Goal: Task Accomplishment & Management: Use online tool/utility

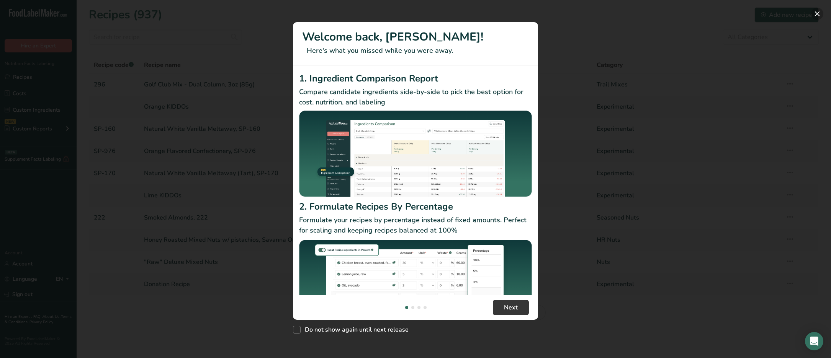
click at [818, 10] on button "New Features" at bounding box center [817, 14] width 12 height 12
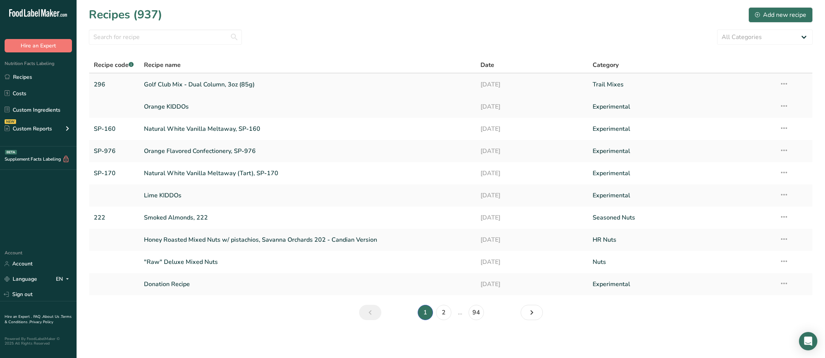
click at [242, 85] on link "Golf Club Mix - Dual Column, 3oz (85g)" at bounding box center [307, 85] width 327 height 16
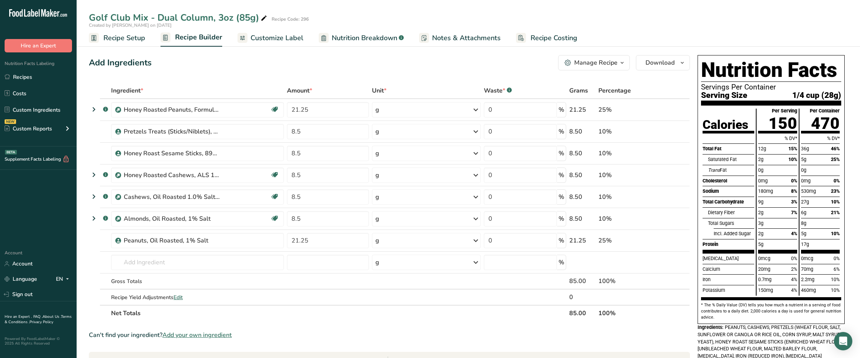
click at [277, 37] on span "Customize Label" at bounding box center [276, 38] width 53 height 10
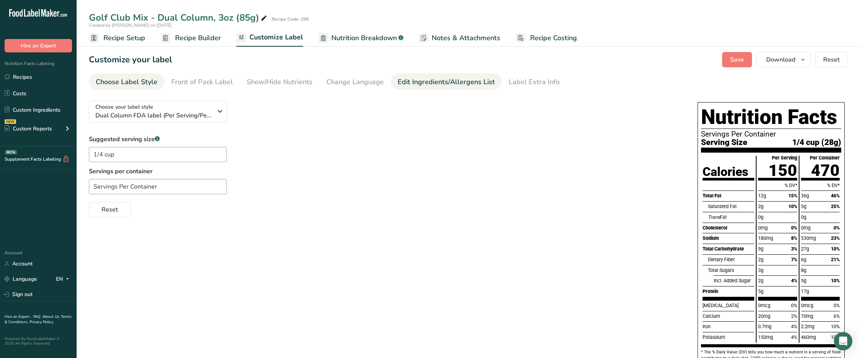
click at [443, 83] on div "Edit Ingredients/Allergens List" at bounding box center [445, 82] width 97 height 10
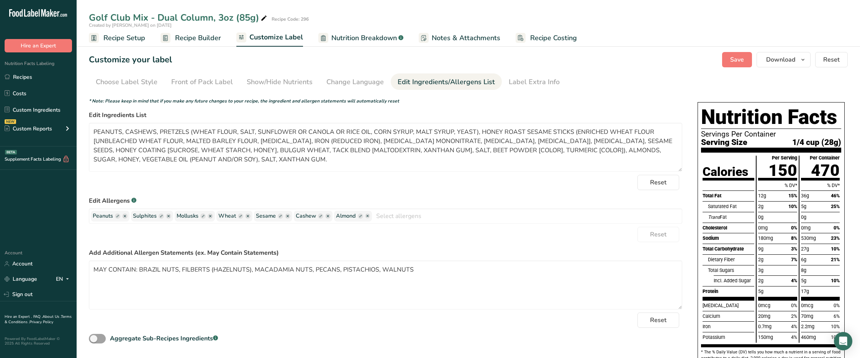
click at [130, 39] on span "Recipe Setup" at bounding box center [124, 38] width 42 height 10
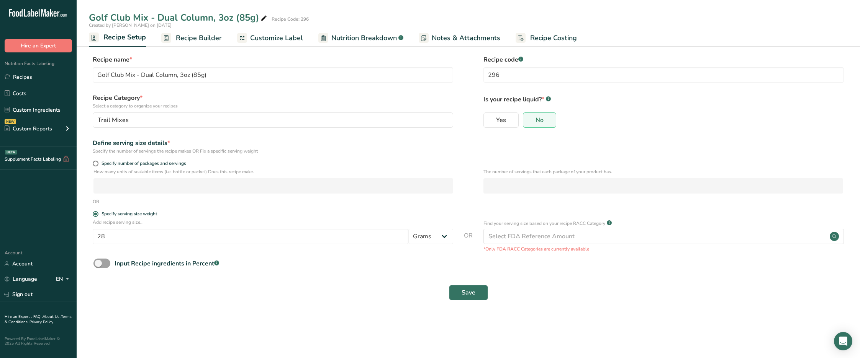
click at [267, 39] on span "Customize Label" at bounding box center [276, 38] width 53 height 10
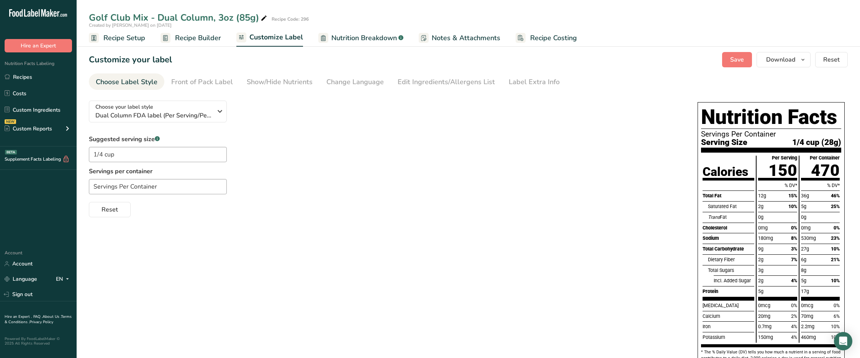
click at [354, 38] on span "Nutrition Breakdown" at bounding box center [363, 38] width 65 height 10
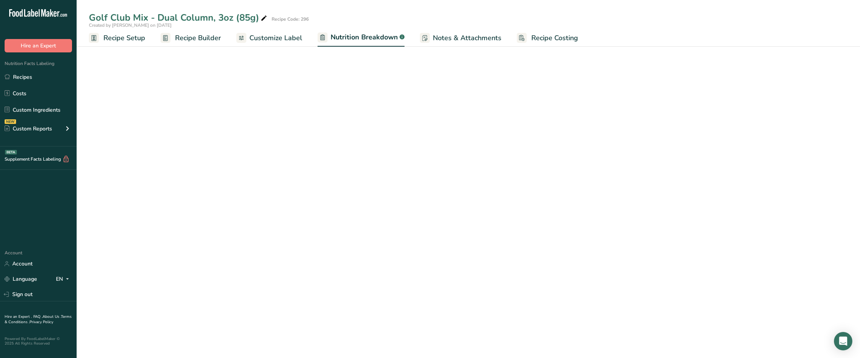
select select "Calories"
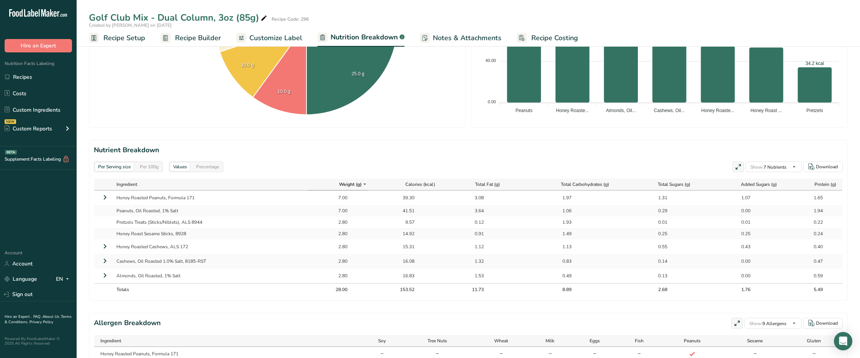
scroll to position [268, 0]
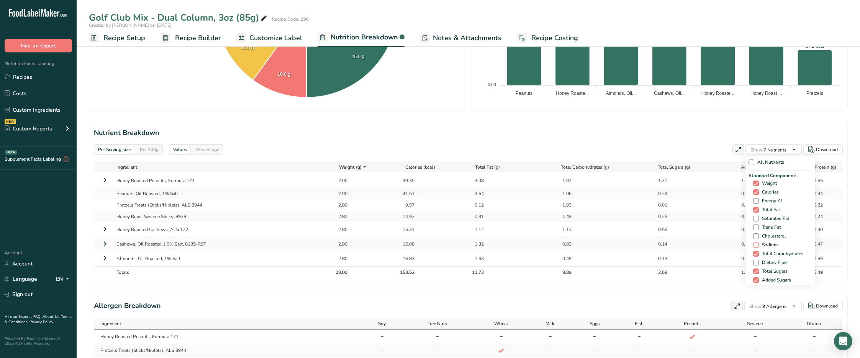
click at [754, 245] on span at bounding box center [756, 245] width 6 height 6
click at [754, 245] on input "Sodium" at bounding box center [755, 245] width 5 height 5
checkbox input "true"
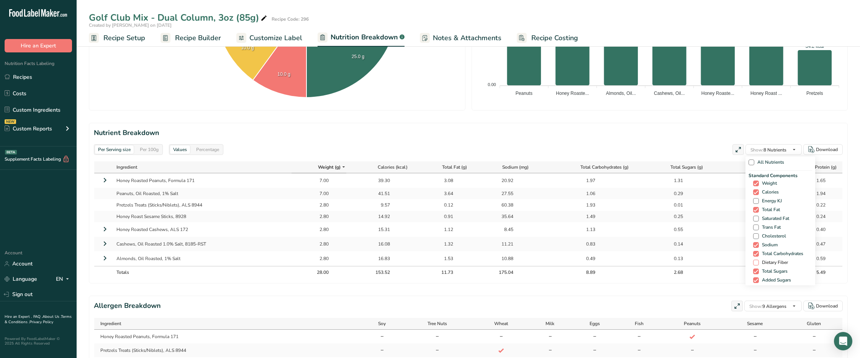
click at [754, 263] on span at bounding box center [756, 263] width 6 height 6
click at [754, 263] on input "Dietary Fiber" at bounding box center [755, 262] width 5 height 5
checkbox input "true"
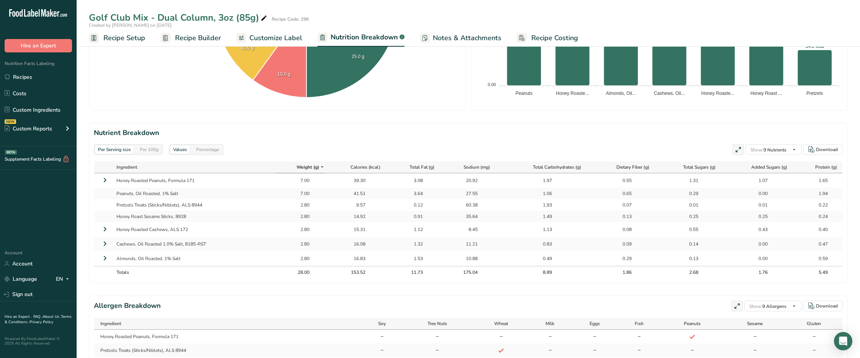
click at [533, 296] on div "Per Serving size Per 100g Download Total Calories 153.5 kcal Total Carbs 8.9 g …" at bounding box center [468, 105] width 759 height 643
click at [277, 39] on span "Customize Label" at bounding box center [275, 38] width 53 height 10
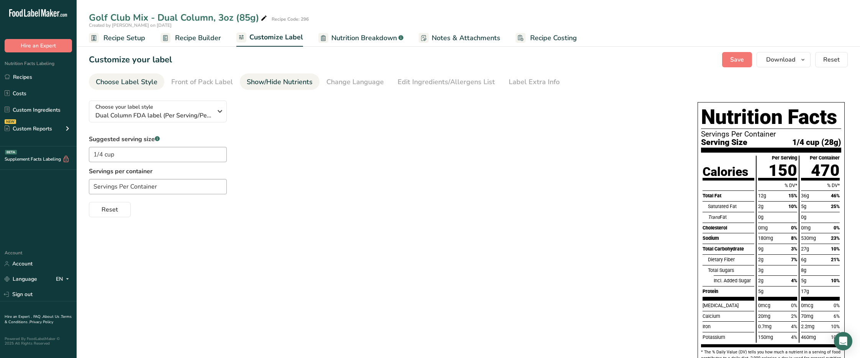
click at [265, 81] on div "Show/Hide Nutrients" at bounding box center [280, 82] width 66 height 10
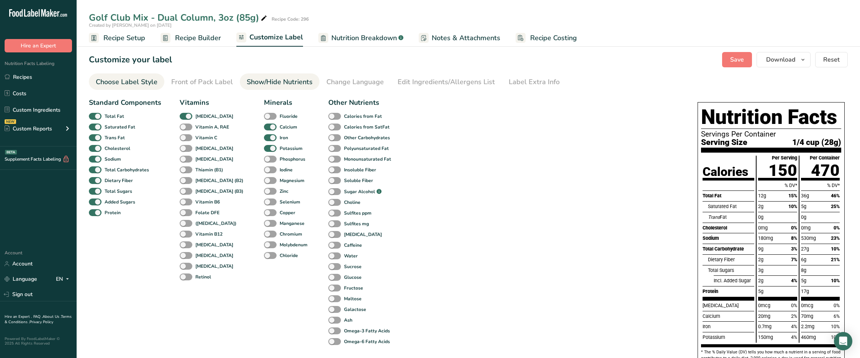
click at [150, 82] on div "Choose Label Style" at bounding box center [127, 82] width 62 height 10
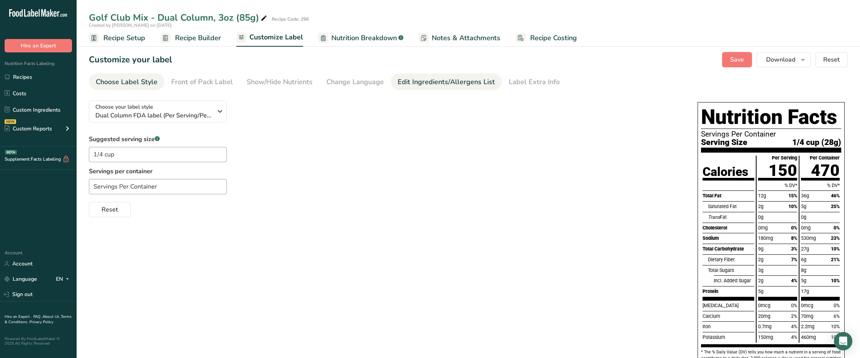
click at [446, 81] on div "Edit Ingredients/Allergens List" at bounding box center [445, 82] width 97 height 10
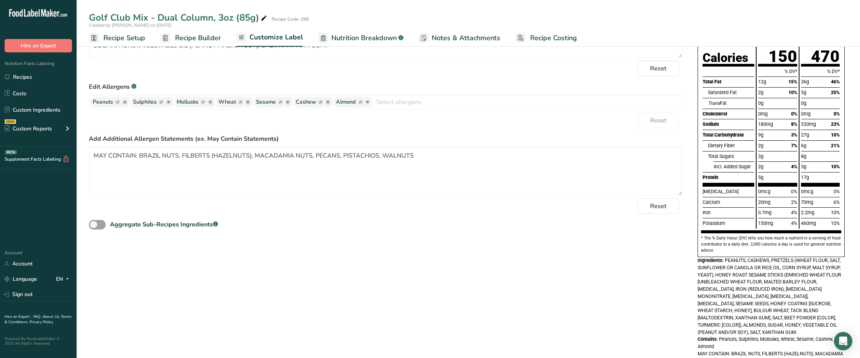
scroll to position [115, 0]
click at [168, 101] on ellipse "button" at bounding box center [168, 101] width 5 height 5
click at [167, 101] on ellipse "button" at bounding box center [166, 101] width 5 height 5
click at [166, 101] on ellipse "button" at bounding box center [166, 101] width 5 height 5
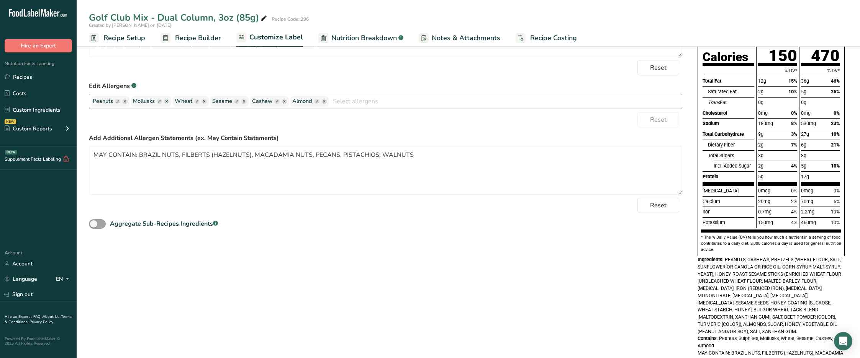
click at [169, 101] on ellipse "button" at bounding box center [166, 101] width 5 height 5
click at [168, 101] on icon "button" at bounding box center [166, 101] width 2 height 2
click at [167, 101] on g "button" at bounding box center [166, 101] width 5 height 5
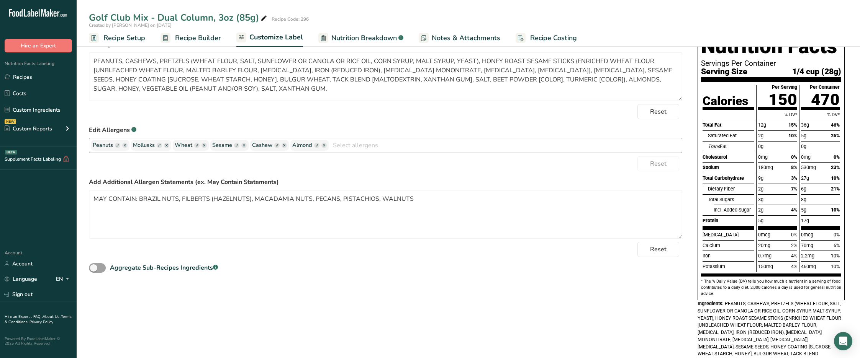
scroll to position [38, 0]
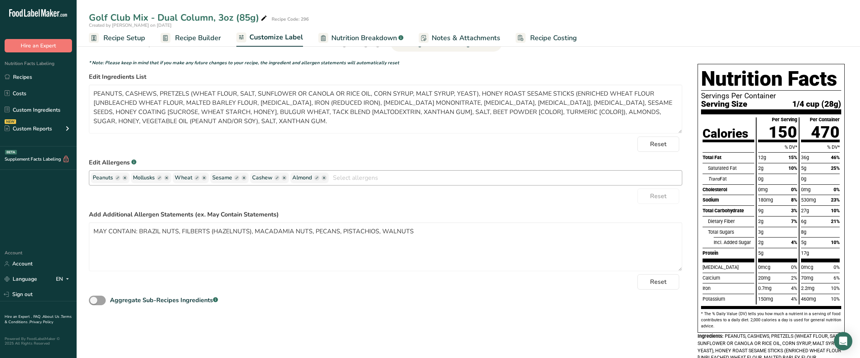
click at [159, 178] on rect "button" at bounding box center [159, 177] width 5 height 5
click at [160, 178] on rect "button" at bounding box center [159, 177] width 5 height 5
click at [167, 178] on ellipse "button" at bounding box center [166, 177] width 5 height 5
click at [168, 178] on icon "button" at bounding box center [166, 178] width 2 height 2
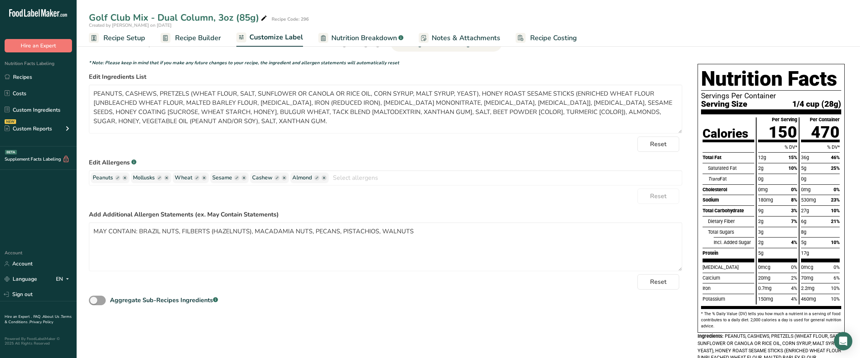
click at [360, 200] on div "Reset" at bounding box center [385, 196] width 593 height 15
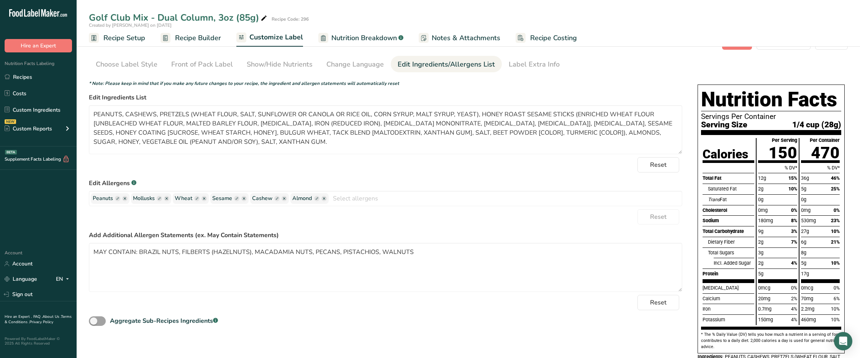
scroll to position [0, 0]
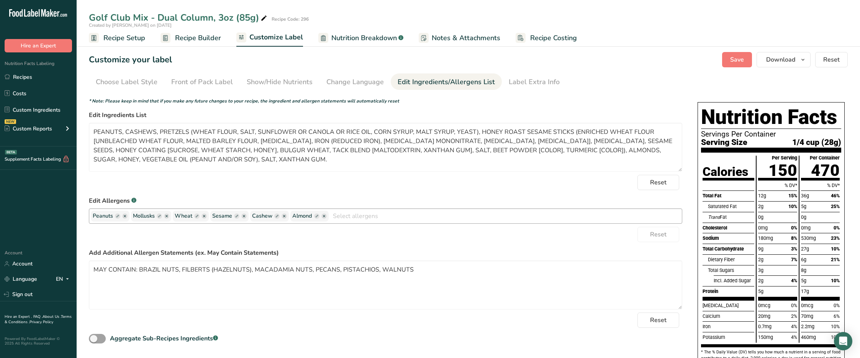
click at [126, 217] on ellipse "button" at bounding box center [124, 216] width 5 height 5
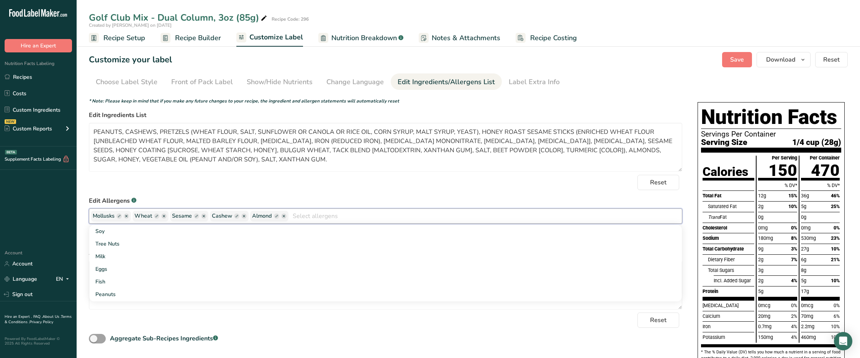
click at [321, 219] on input "text" at bounding box center [484, 216] width 393 height 12
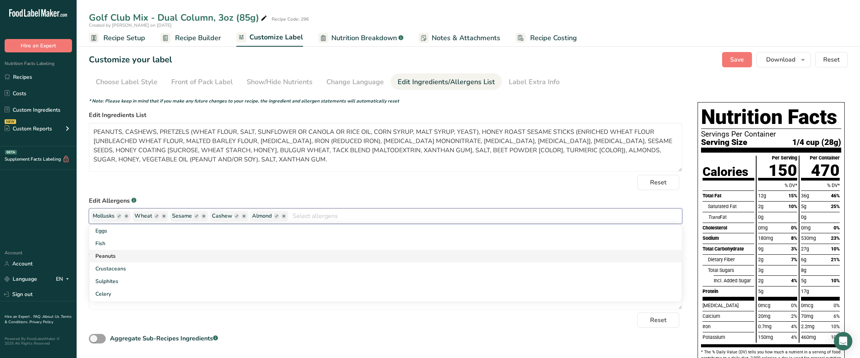
click at [309, 259] on link "Peanuts" at bounding box center [385, 256] width 592 height 13
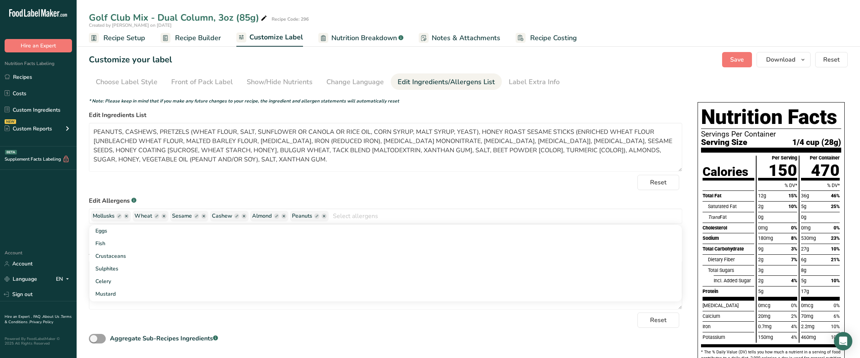
click at [221, 191] on form "* Note: Please keep in mind that if you make any future changes to your recipe,…" at bounding box center [385, 222] width 593 height 248
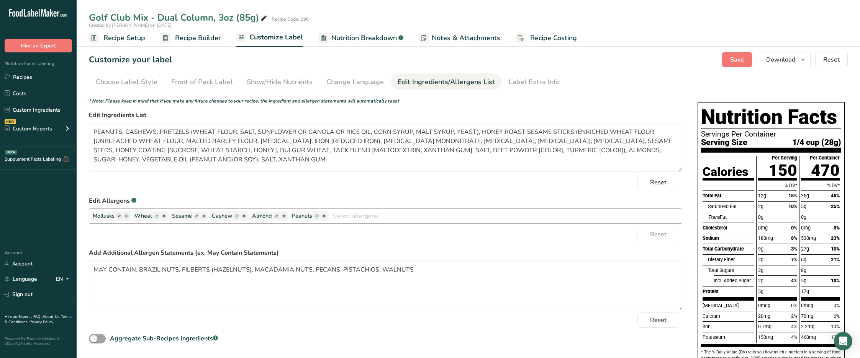
click at [127, 218] on ellipse "button" at bounding box center [126, 216] width 5 height 5
drag, startPoint x: 261, startPoint y: 216, endPoint x: 211, endPoint y: 217, distance: 49.4
click at [211, 217] on div "Wheat Sesame Cashew [GEOGRAPHIC_DATA] Peanuts Soy Tree Nuts Milk Eggs Fish Crus…" at bounding box center [385, 216] width 593 height 15
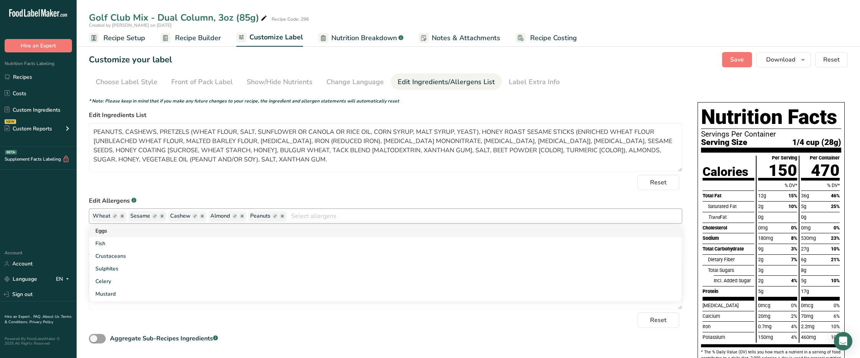
click at [233, 235] on link "Eggs" at bounding box center [385, 231] width 592 height 13
click at [314, 215] on ellipse "button" at bounding box center [314, 216] width 5 height 5
click at [314, 196] on form "* Note: Please keep in mind that if you make any future changes to your recipe,…" at bounding box center [385, 222] width 593 height 248
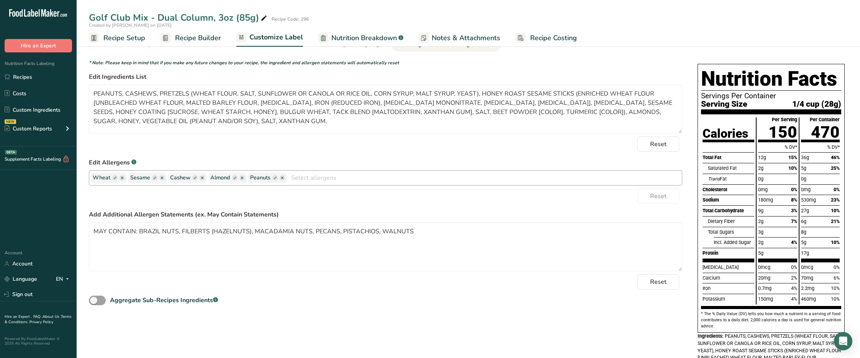
click at [122, 178] on icon "button" at bounding box center [122, 178] width 2 height 2
click at [122, 178] on ellipse "button" at bounding box center [124, 177] width 5 height 5
click at [125, 177] on g "button" at bounding box center [124, 177] width 5 height 5
click at [125, 177] on icon "button" at bounding box center [124, 178] width 2 height 2
click at [125, 177] on g "button" at bounding box center [124, 177] width 5 height 5
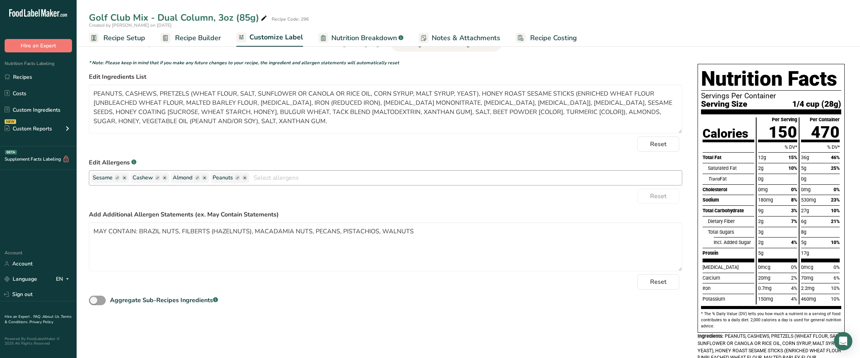
click at [123, 178] on ellipse "button" at bounding box center [124, 177] width 5 height 5
click at [137, 204] on form "* Note: Please keep in mind that if you make any future changes to your recipe,…" at bounding box center [385, 183] width 593 height 248
click at [123, 177] on ellipse "button" at bounding box center [124, 177] width 5 height 5
click at [125, 177] on icon "button" at bounding box center [124, 178] width 2 height 2
click at [125, 180] on ellipse "button" at bounding box center [124, 177] width 5 height 5
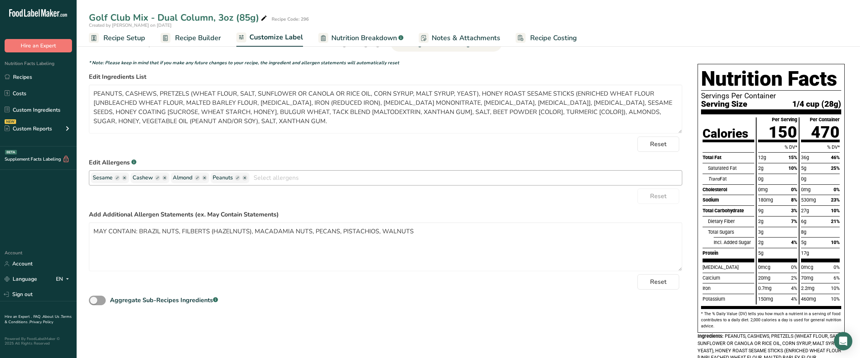
click at [287, 180] on input "text" at bounding box center [465, 178] width 432 height 12
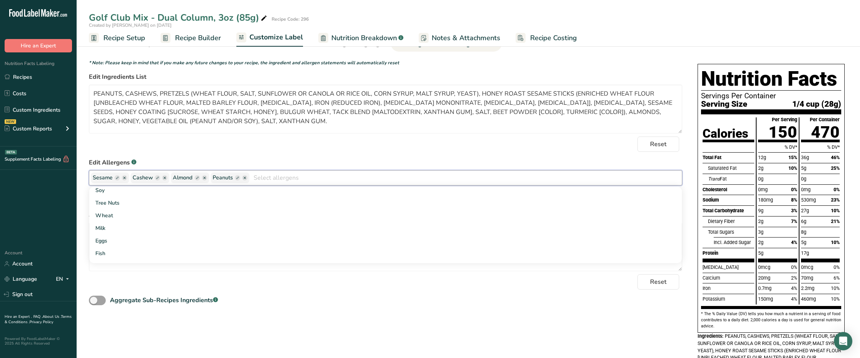
scroll to position [0, 0]
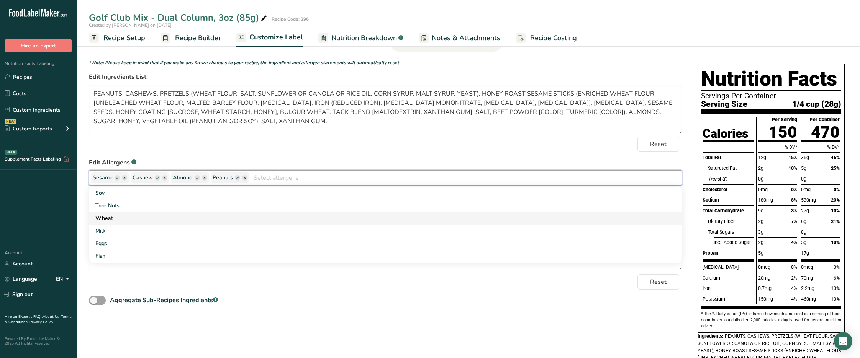
click at [270, 219] on link "Wheat" at bounding box center [385, 218] width 592 height 13
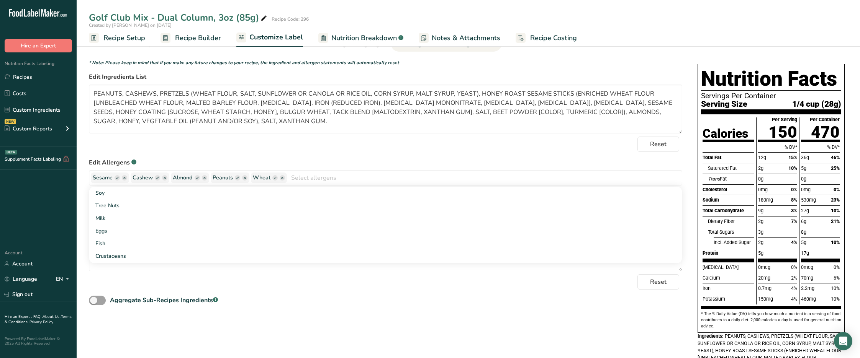
click at [281, 155] on form "* Note: Please keep in mind that if you make any future changes to your recipe,…" at bounding box center [385, 183] width 593 height 248
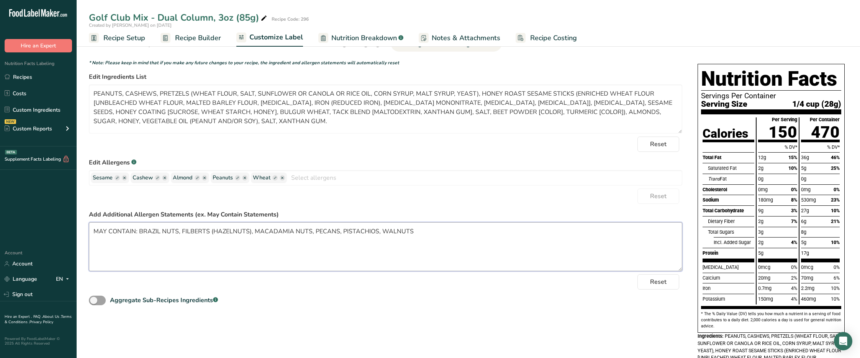
click at [442, 233] on textarea "MAY CONTAIN: BRAZIL NUTS, FILBERTS (HAZELNUTS), MACADAMIA NUTS, PECANS, PISTACH…" at bounding box center [385, 246] width 593 height 49
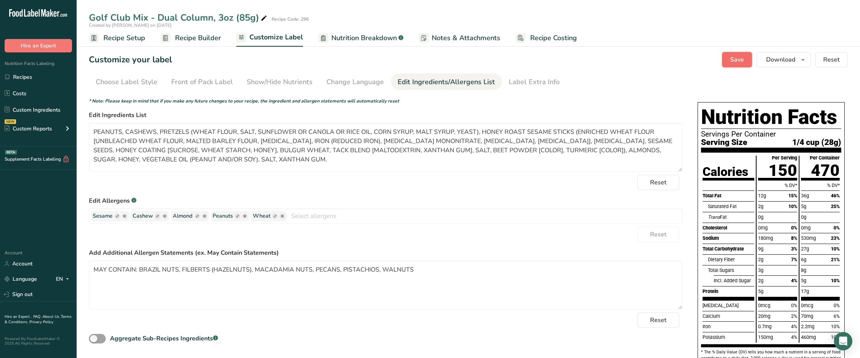
click at [739, 58] on span "Save" at bounding box center [737, 59] width 14 height 9
click at [36, 78] on link "Recipes" at bounding box center [38, 77] width 77 height 15
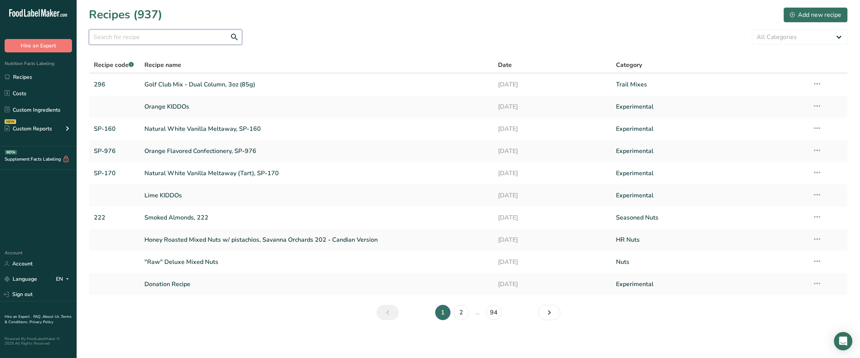
click at [176, 39] on input "text" at bounding box center [165, 36] width 153 height 15
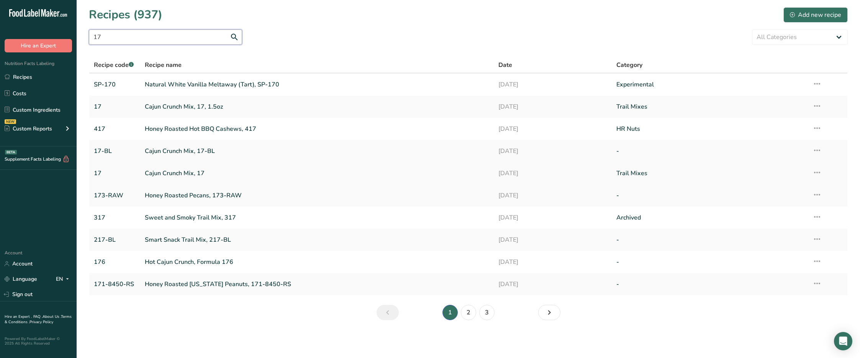
type input "17"
click at [193, 173] on link "Cajun Crunch Mix, 17" at bounding box center [317, 173] width 344 height 16
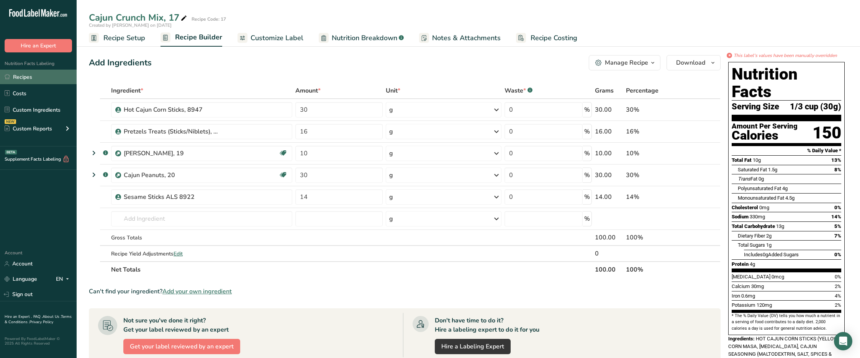
click at [38, 76] on link "Recipes" at bounding box center [38, 77] width 77 height 15
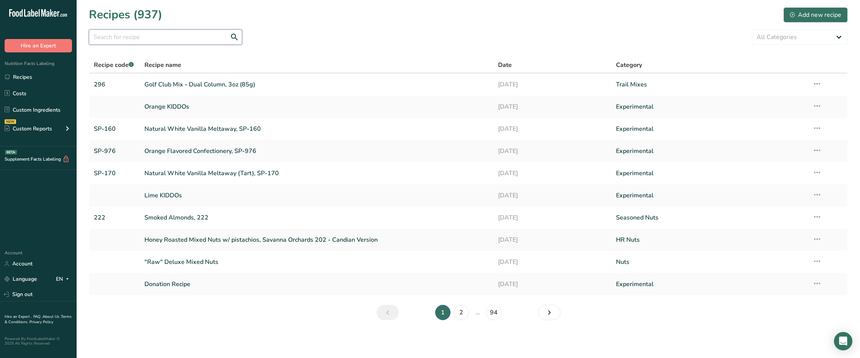
click at [204, 39] on input "text" at bounding box center [165, 36] width 153 height 15
type input "17"
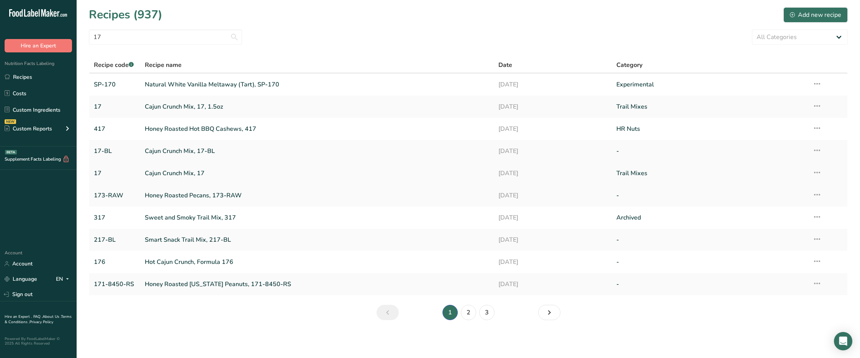
click at [818, 173] on icon at bounding box center [816, 173] width 9 height 14
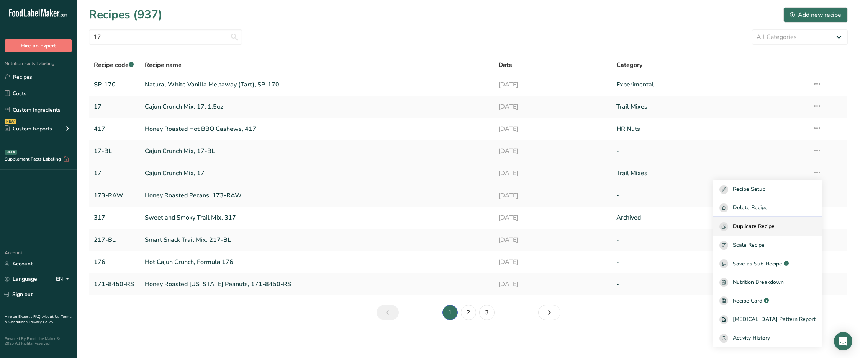
click at [795, 225] on div "Duplicate Recipe" at bounding box center [767, 226] width 96 height 9
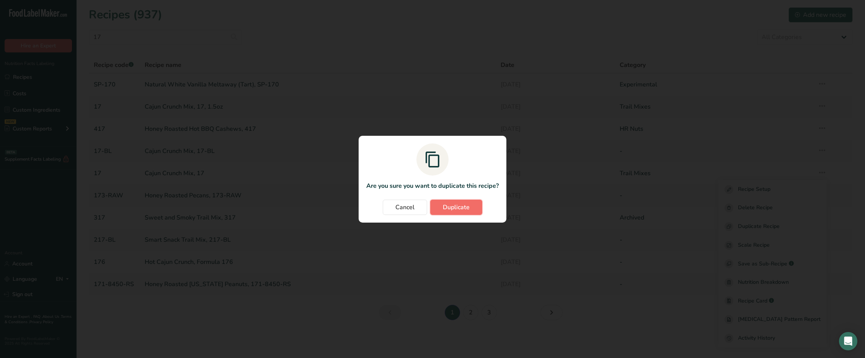
click at [467, 207] on span "Duplicate" at bounding box center [456, 207] width 27 height 9
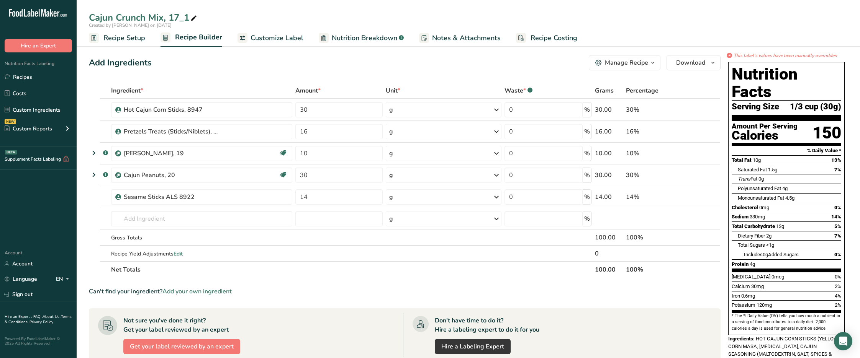
click at [195, 18] on icon at bounding box center [193, 18] width 7 height 11
type input "Cajun Crunch Mix, 17 - Dual Column (3oz, 85g)"
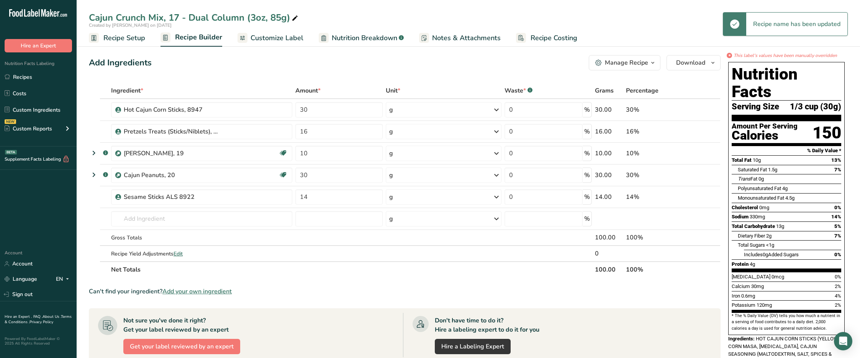
click at [283, 71] on div "Add Ingredients Manage Recipe Delete Recipe Duplicate Recipe Scale Recipe Save …" at bounding box center [407, 317] width 636 height 530
click at [627, 62] on div "Manage Recipe" at bounding box center [626, 62] width 43 height 9
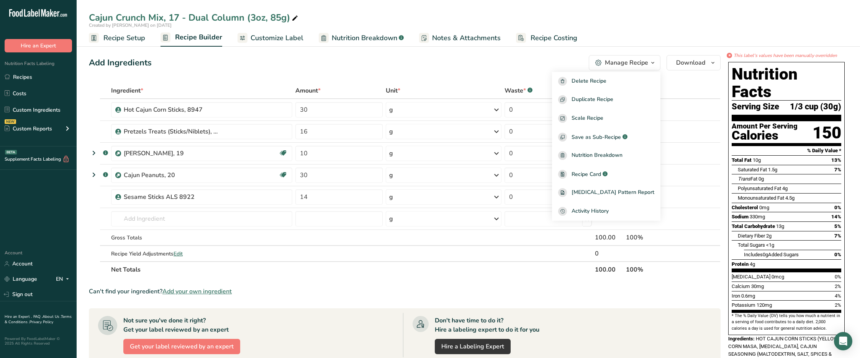
click at [572, 63] on div "Add Ingredients Manage Recipe Delete Recipe Duplicate Recipe Scale Recipe Save …" at bounding box center [404, 62] width 631 height 15
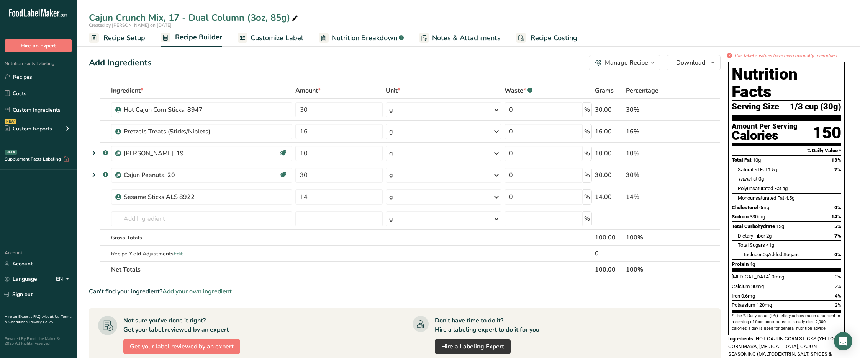
click at [625, 66] on div "Manage Recipe" at bounding box center [626, 62] width 43 height 9
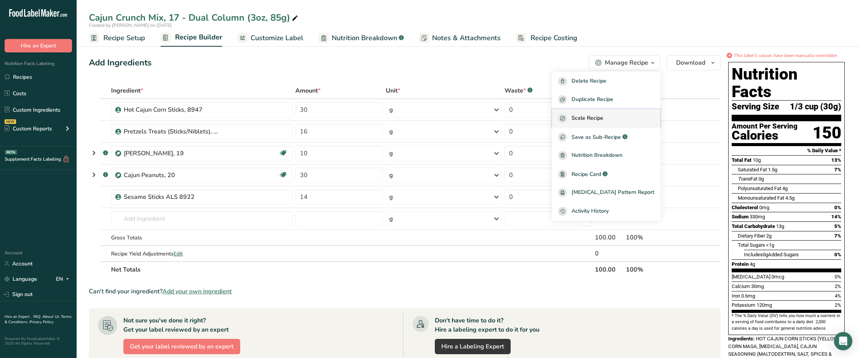
click at [603, 118] on span "Scale Recipe" at bounding box center [587, 118] width 32 height 9
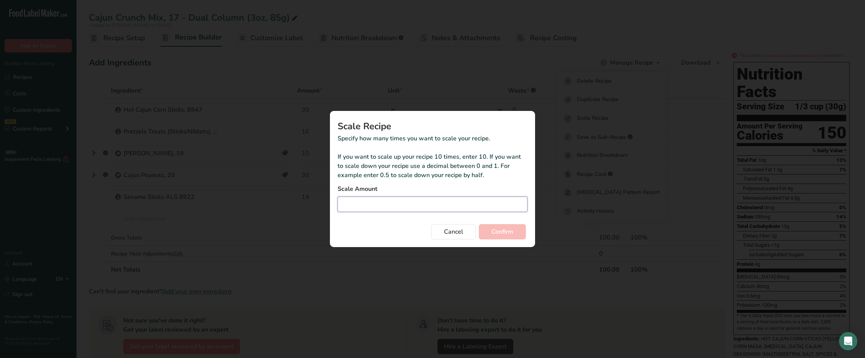
click at [448, 206] on input "Duplicate recipe modal" at bounding box center [433, 204] width 190 height 15
type input "0.85"
click at [506, 233] on span "Confirm" at bounding box center [503, 231] width 22 height 9
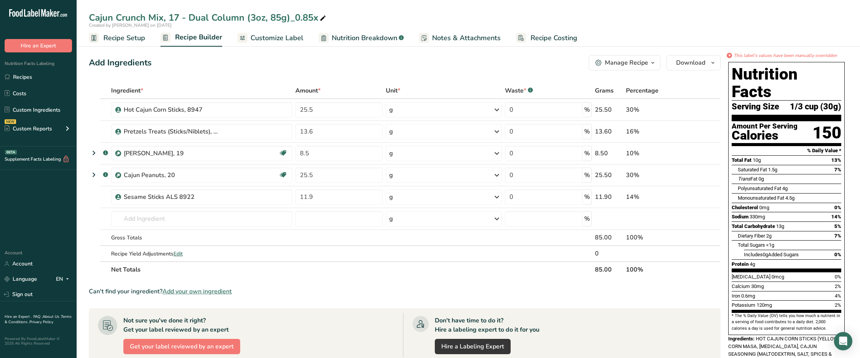
click at [323, 18] on icon at bounding box center [322, 18] width 7 height 11
drag, startPoint x: 321, startPoint y: 17, endPoint x: 291, endPoint y: 18, distance: 30.6
click at [291, 18] on input "Cajun Crunch Mix, 17 - Dual Column (3oz, 85g)_0.85x" at bounding box center [468, 18] width 759 height 14
type input "Cajun Crunch Mix, 17 - Dual Column (3oz, 85g)"
click at [292, 66] on div "Add Ingredients Manage Recipe Delete Recipe Duplicate Recipe Scale Recipe Save …" at bounding box center [404, 62] width 631 height 15
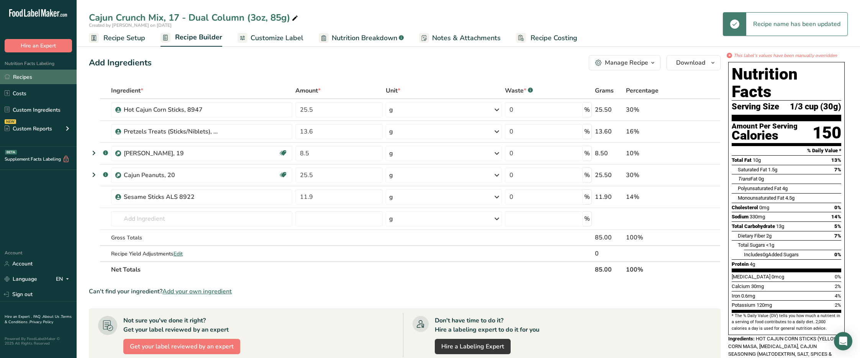
click at [30, 77] on link "Recipes" at bounding box center [38, 77] width 77 height 15
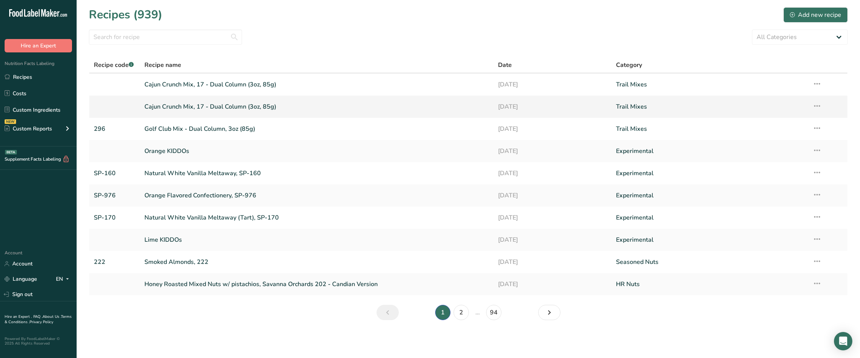
click at [818, 105] on icon at bounding box center [816, 106] width 9 height 14
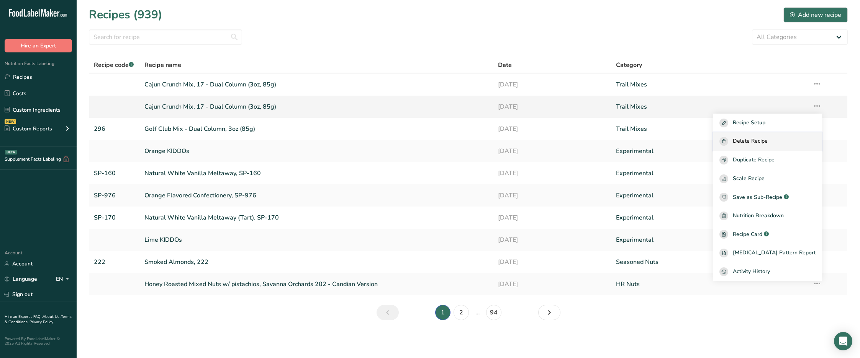
click at [767, 142] on span "Delete Recipe" at bounding box center [750, 141] width 35 height 9
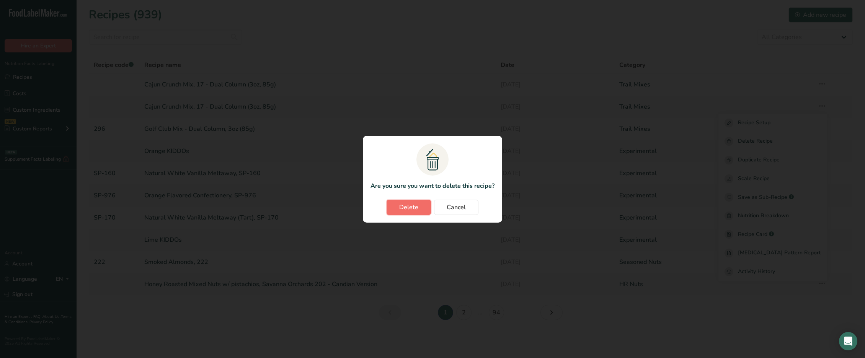
click at [407, 208] on span "Delete" at bounding box center [408, 207] width 19 height 9
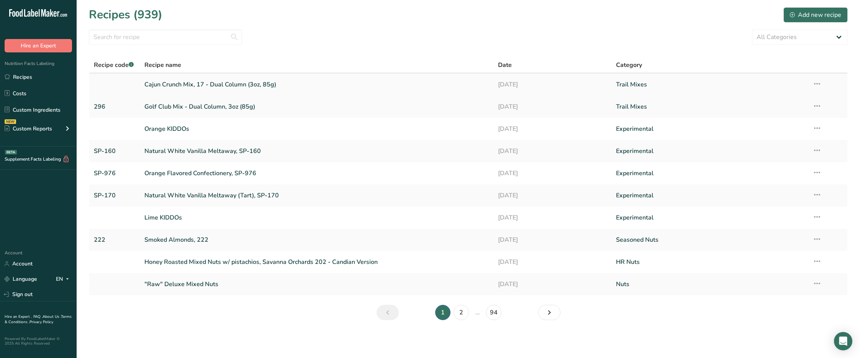
click at [260, 83] on link "Cajun Crunch Mix, 17 - Dual Column (3oz, 85g)" at bounding box center [316, 85] width 345 height 16
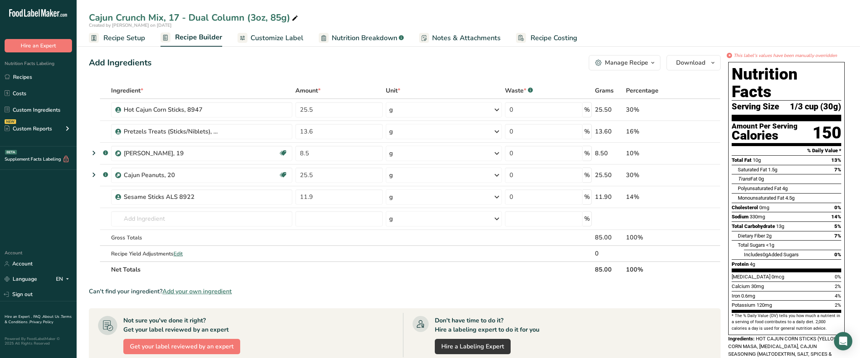
click at [109, 37] on span "Recipe Setup" at bounding box center [124, 38] width 42 height 10
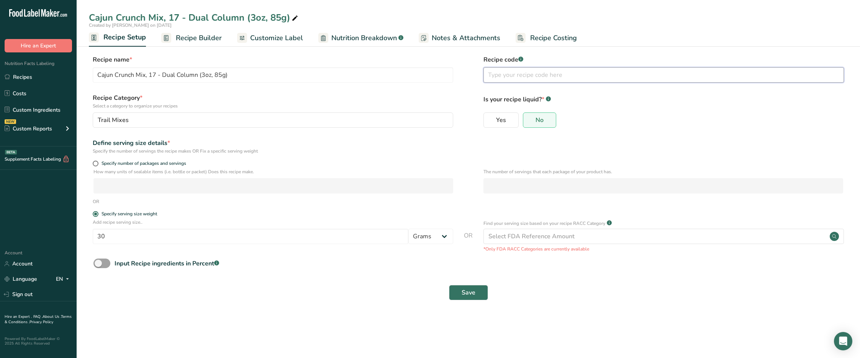
click at [512, 75] on input "text" at bounding box center [663, 74] width 360 height 15
type input "17"
click at [468, 103] on div "Recipe Category * Select a category to organize your recipes Trail Mixes Standa…" at bounding box center [468, 112] width 759 height 39
click at [474, 292] on span "Save" at bounding box center [468, 292] width 14 height 9
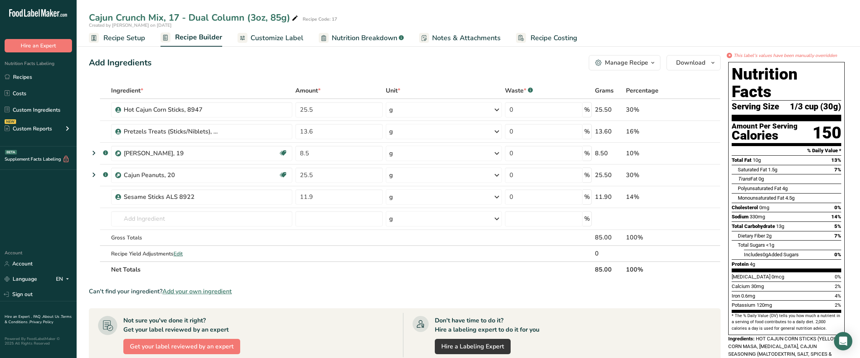
click at [277, 38] on span "Customize Label" at bounding box center [276, 38] width 53 height 10
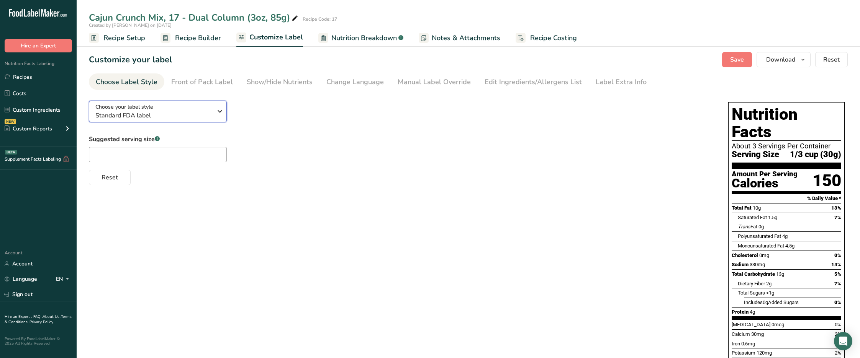
click at [216, 114] on icon "button" at bounding box center [219, 112] width 9 height 14
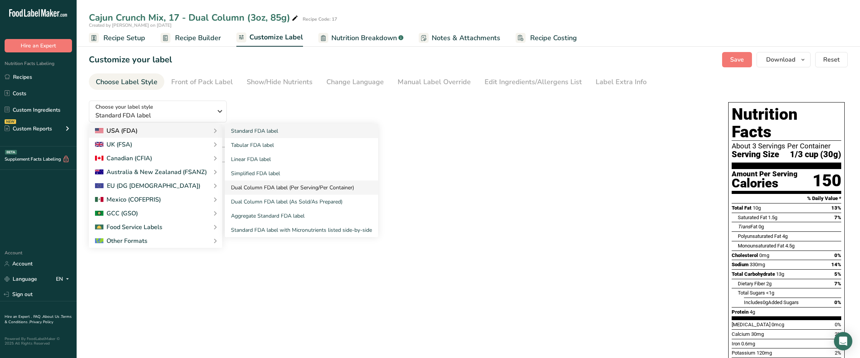
click at [281, 187] on link "Dual Column FDA label (Per Serving/Per Container)" at bounding box center [301, 188] width 153 height 14
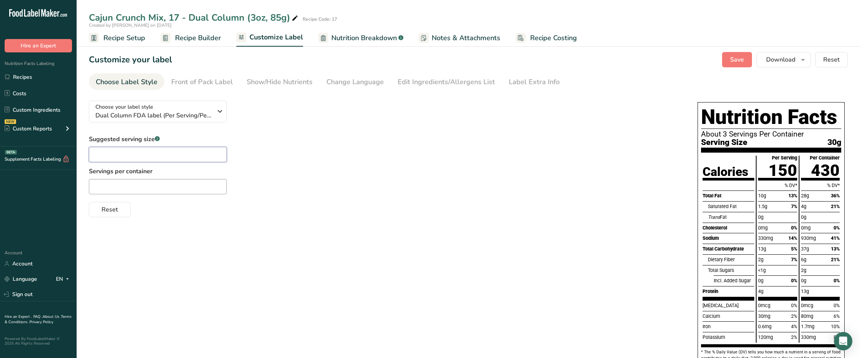
click at [154, 156] on input "text" at bounding box center [158, 154] width 138 height 15
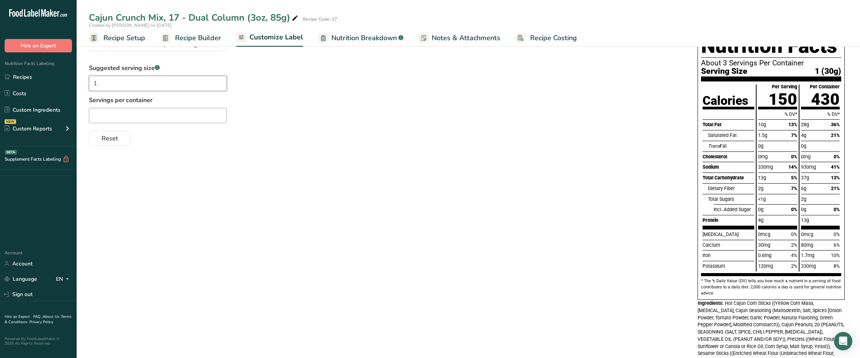
scroll to position [42, 0]
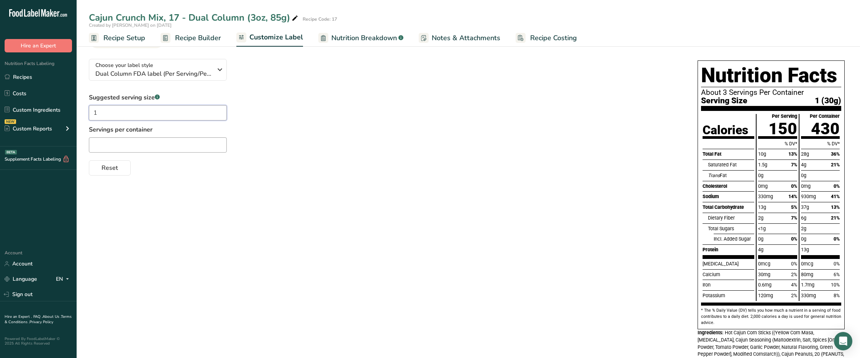
click at [128, 110] on input "1" at bounding box center [158, 112] width 138 height 15
type input "1/4 cup"
click at [137, 145] on input "text" at bounding box center [158, 144] width 138 height 15
type input "Servings per Container"
click at [255, 199] on div "Choose your label style Dual Column FDA label (Per Serving/Per Container) USA (…" at bounding box center [468, 272] width 759 height 439
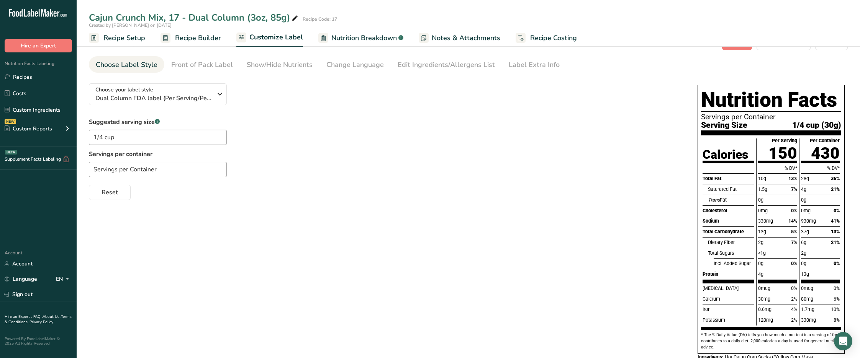
scroll to position [0, 0]
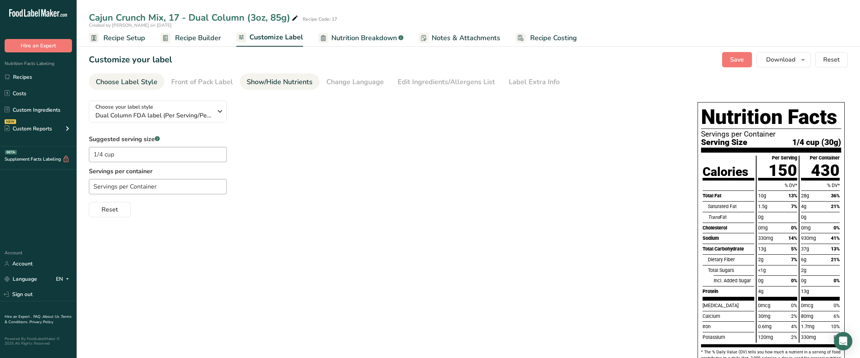
click at [285, 80] on div "Show/Hide Nutrients" at bounding box center [280, 82] width 66 height 10
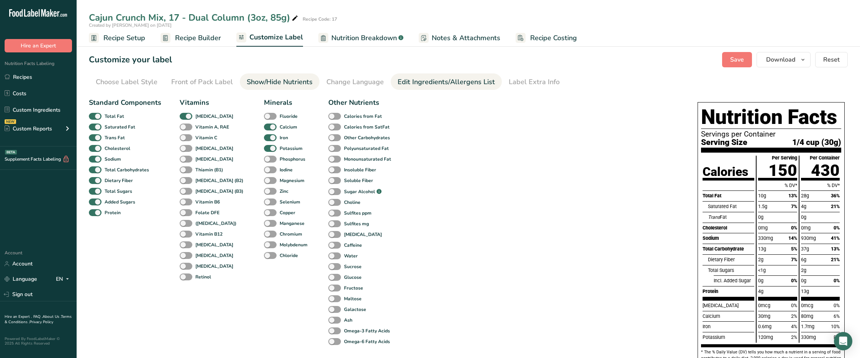
click at [424, 81] on div "Edit Ingredients/Allergens List" at bounding box center [445, 82] width 97 height 10
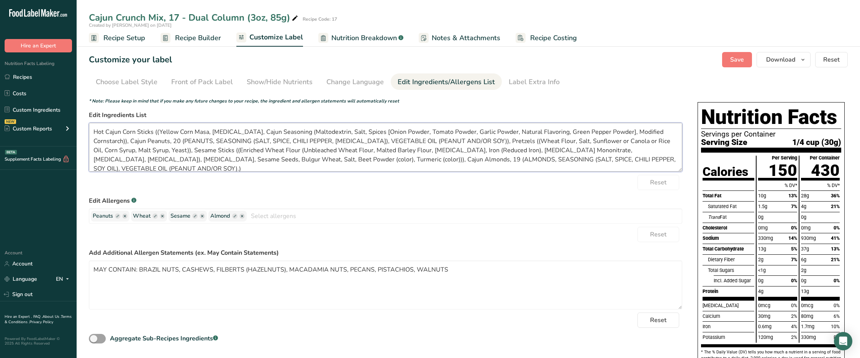
drag, startPoint x: 95, startPoint y: 132, endPoint x: 125, endPoint y: 132, distance: 30.6
click at [95, 132] on textarea "Hot Cajun Corn Sticks ((Yellow Corn Masa, [MEDICAL_DATA], Cajun Seasoning (Malt…" at bounding box center [385, 147] width 593 height 49
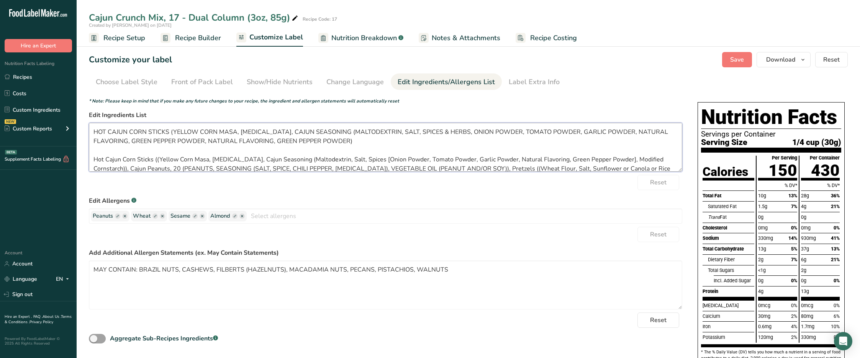
click at [410, 143] on textarea "HOT CAJUN CORN STICKS (YELLOW CORN MASA, [MEDICAL_DATA], CAJUN SEASONING (MALTO…" at bounding box center [385, 147] width 593 height 49
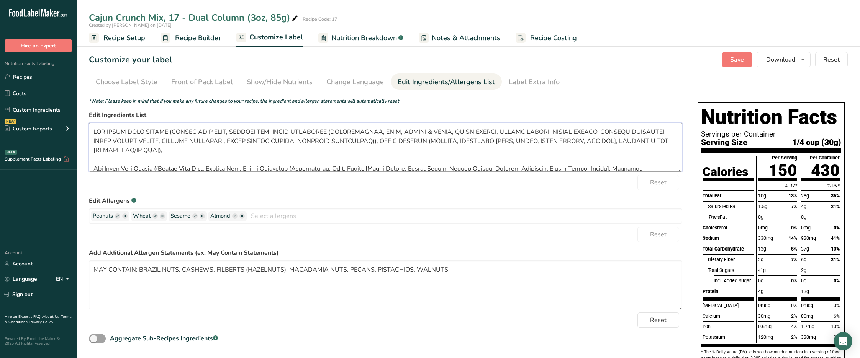
click at [343, 131] on textarea at bounding box center [385, 147] width 593 height 49
click at [424, 141] on textarea at bounding box center [385, 147] width 593 height 49
click at [394, 152] on textarea at bounding box center [385, 147] width 593 height 49
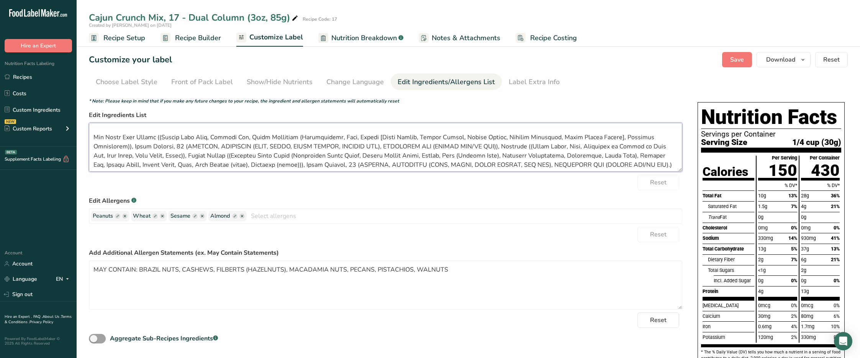
scroll to position [52, 0]
drag, startPoint x: 93, startPoint y: 135, endPoint x: 660, endPoint y: 166, distance: 567.2
click at [660, 166] on textarea at bounding box center [385, 147] width 593 height 49
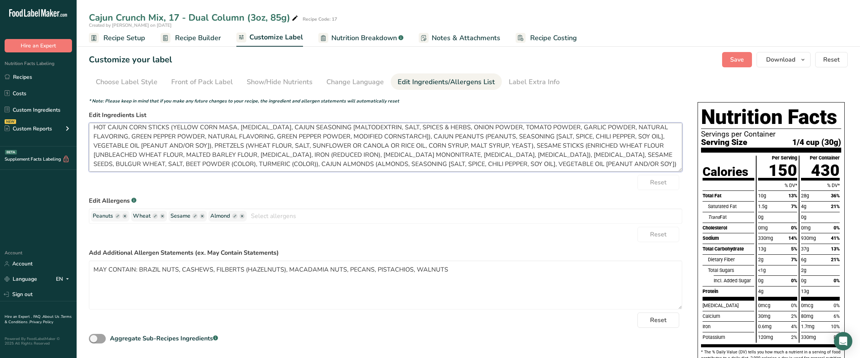
scroll to position [6, 0]
type textarea "HOT CAJUN CORN STICKS (YELLOW CORN MASA, [MEDICAL_DATA], CAJUN SEASONING [MALTO…"
click at [473, 268] on textarea "MAY CONTAIN: BRAZIL NUTS, CASHEWS, FILBERTS (HAZELNUTS), MACADAMIA NUTS, PECANS…" at bounding box center [385, 285] width 593 height 49
click at [595, 166] on textarea "HOT CAJUN CORN STICKS (YELLOW CORN MASA, [MEDICAL_DATA], CAJUN SEASONING [MALTO…" at bounding box center [385, 147] width 593 height 49
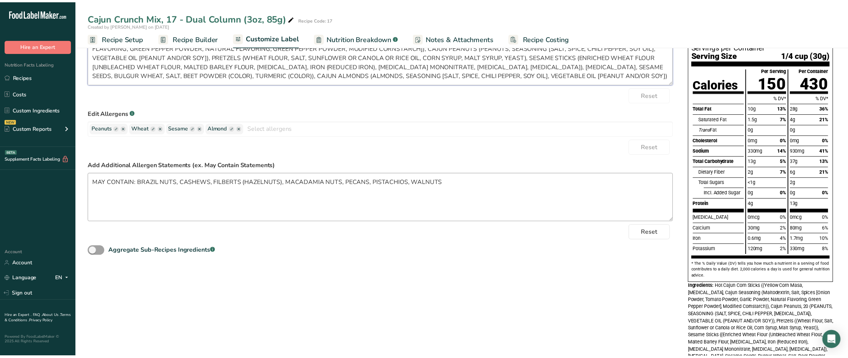
scroll to position [0, 0]
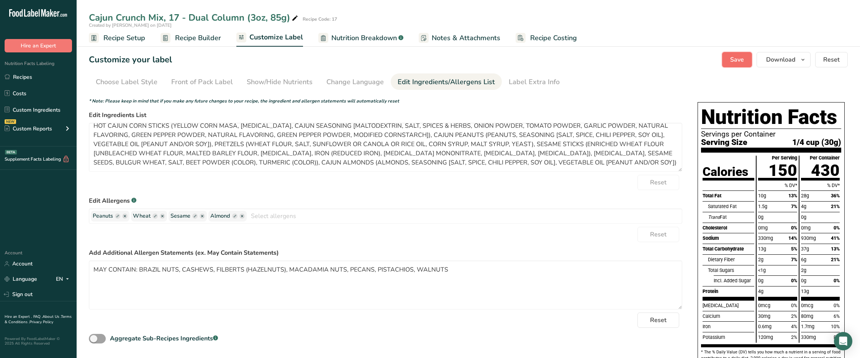
click at [738, 60] on span "Save" at bounding box center [737, 59] width 14 height 9
